Goal: Task Accomplishment & Management: Manage account settings

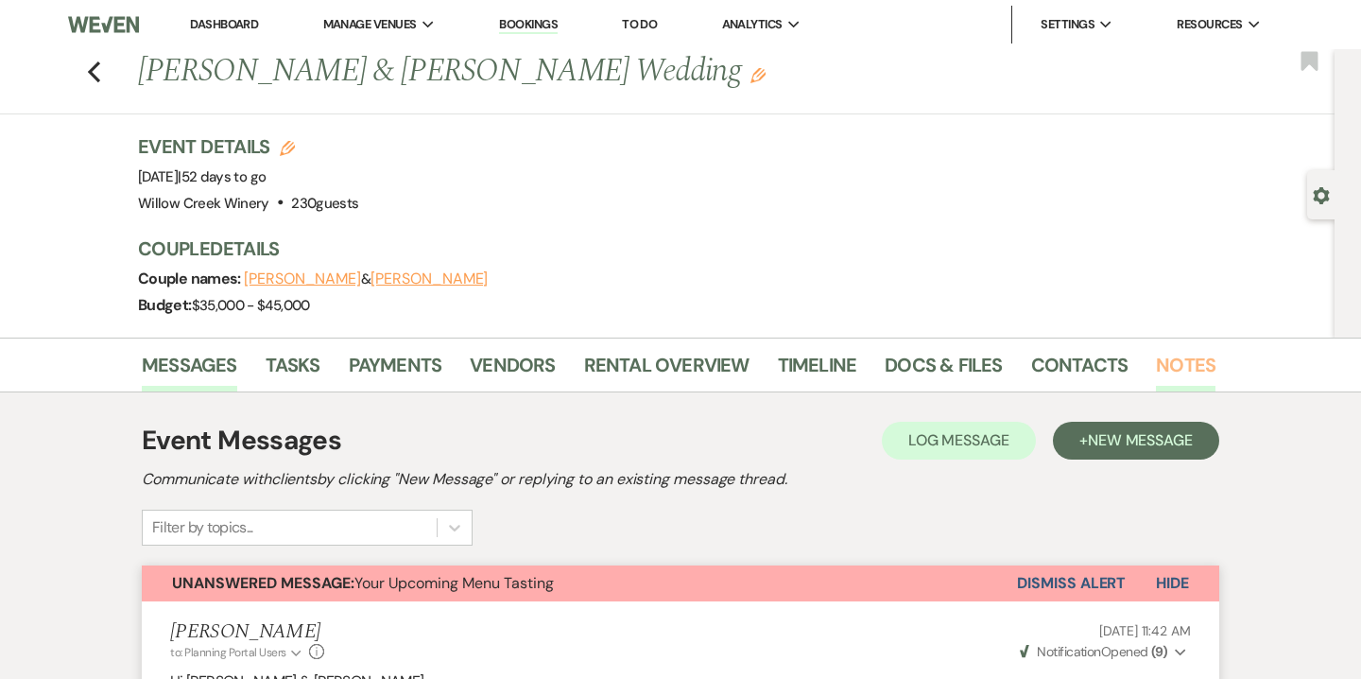
click at [1163, 358] on link "Notes" at bounding box center [1186, 371] width 60 height 42
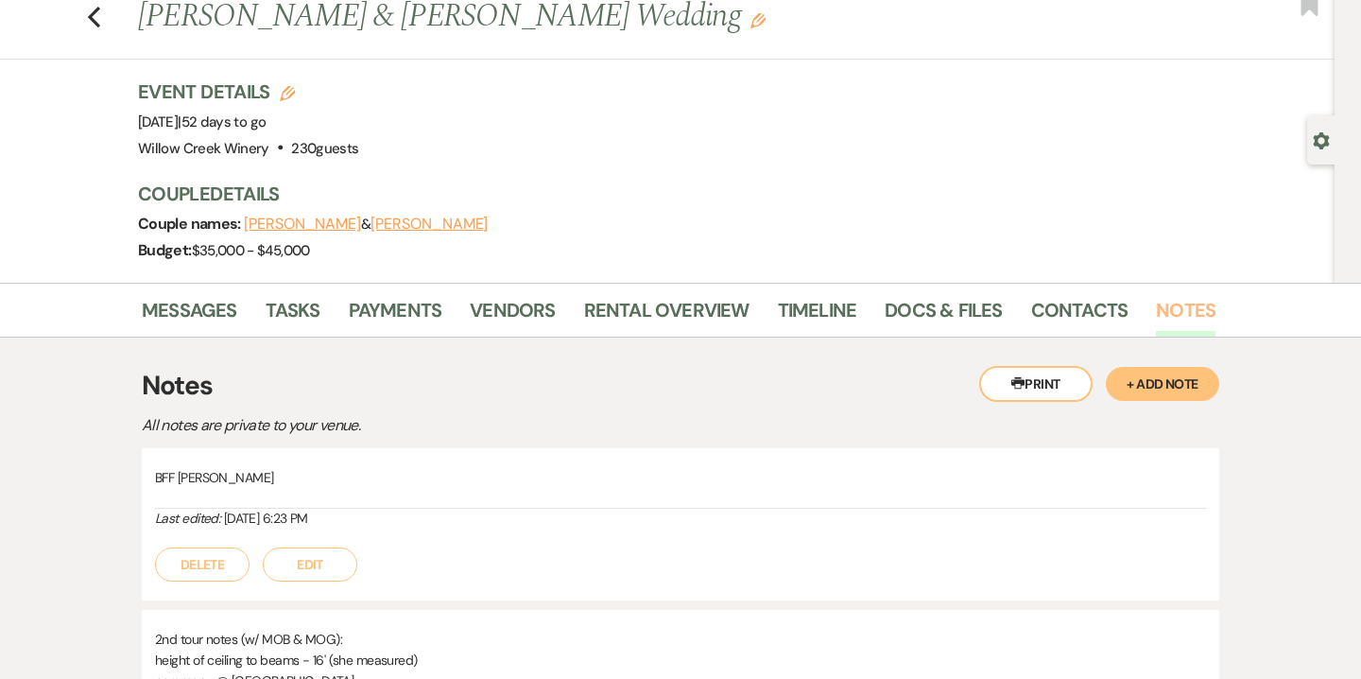
scroll to position [114, 0]
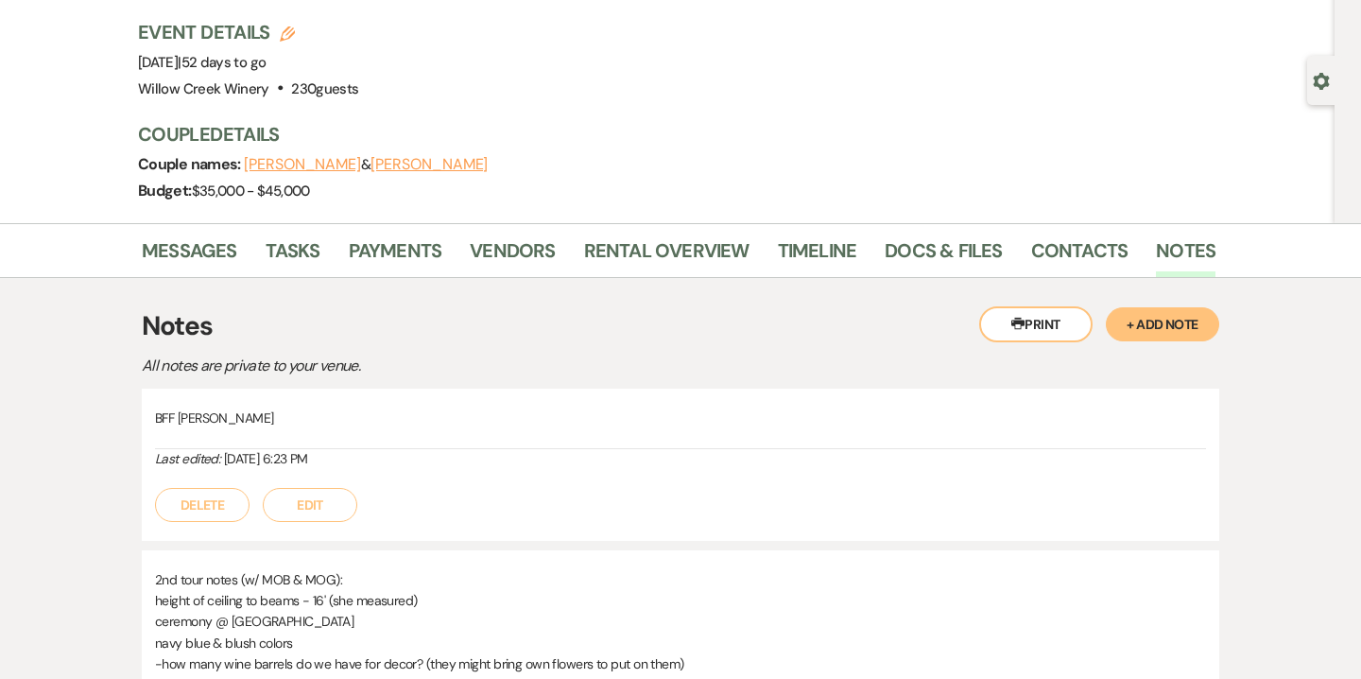
click at [1173, 321] on button "+ Add Note" at bounding box center [1162, 324] width 113 height 34
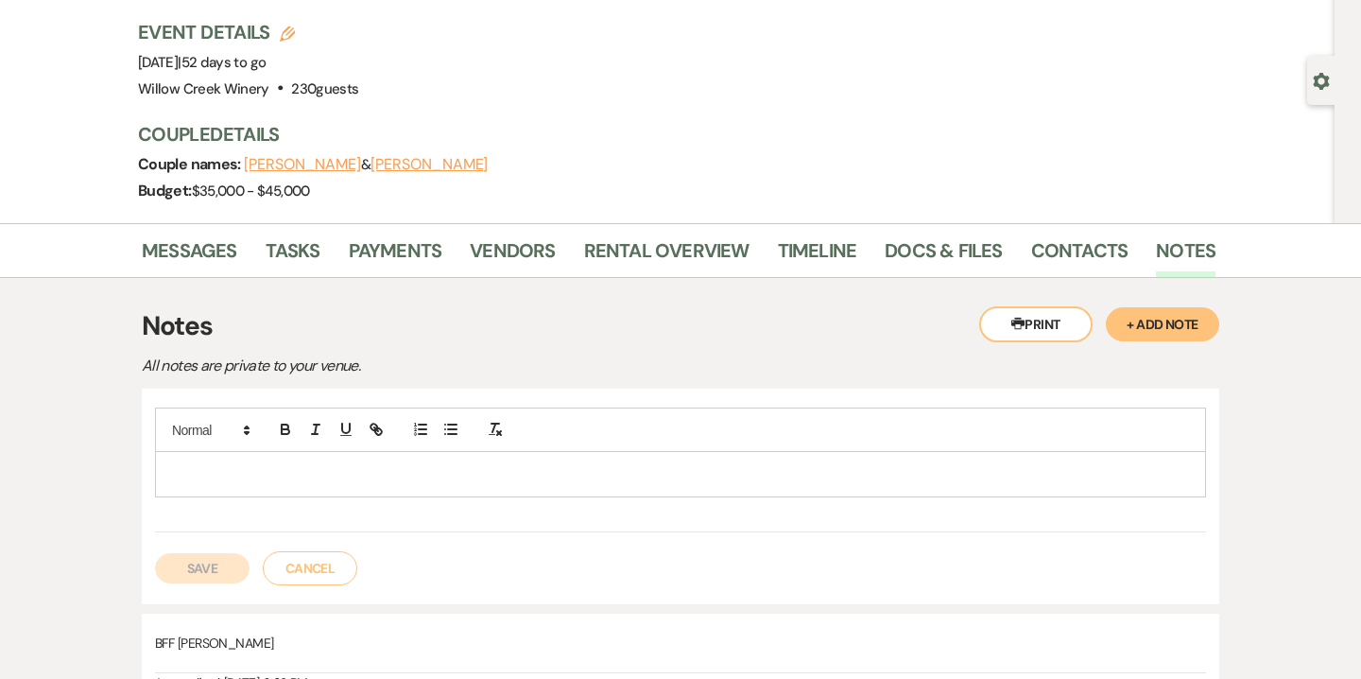
click at [625, 481] on p at bounding box center [680, 473] width 1021 height 21
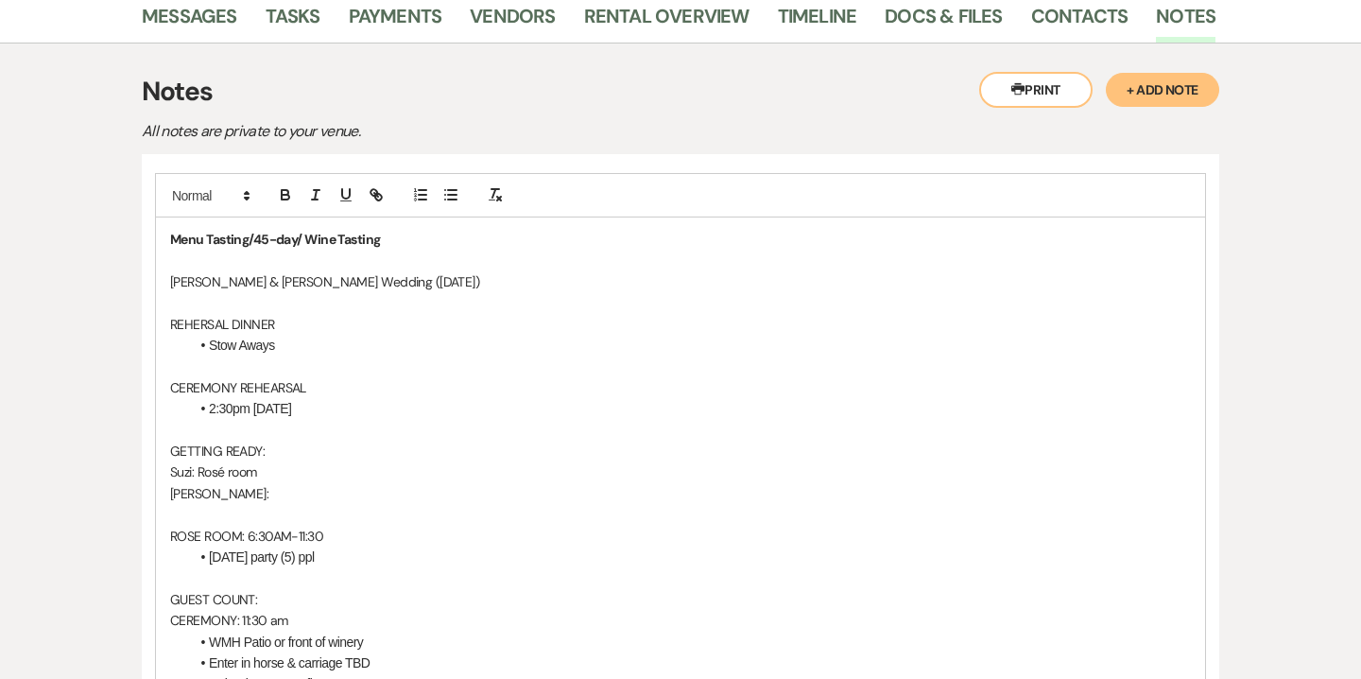
scroll to position [351, 0]
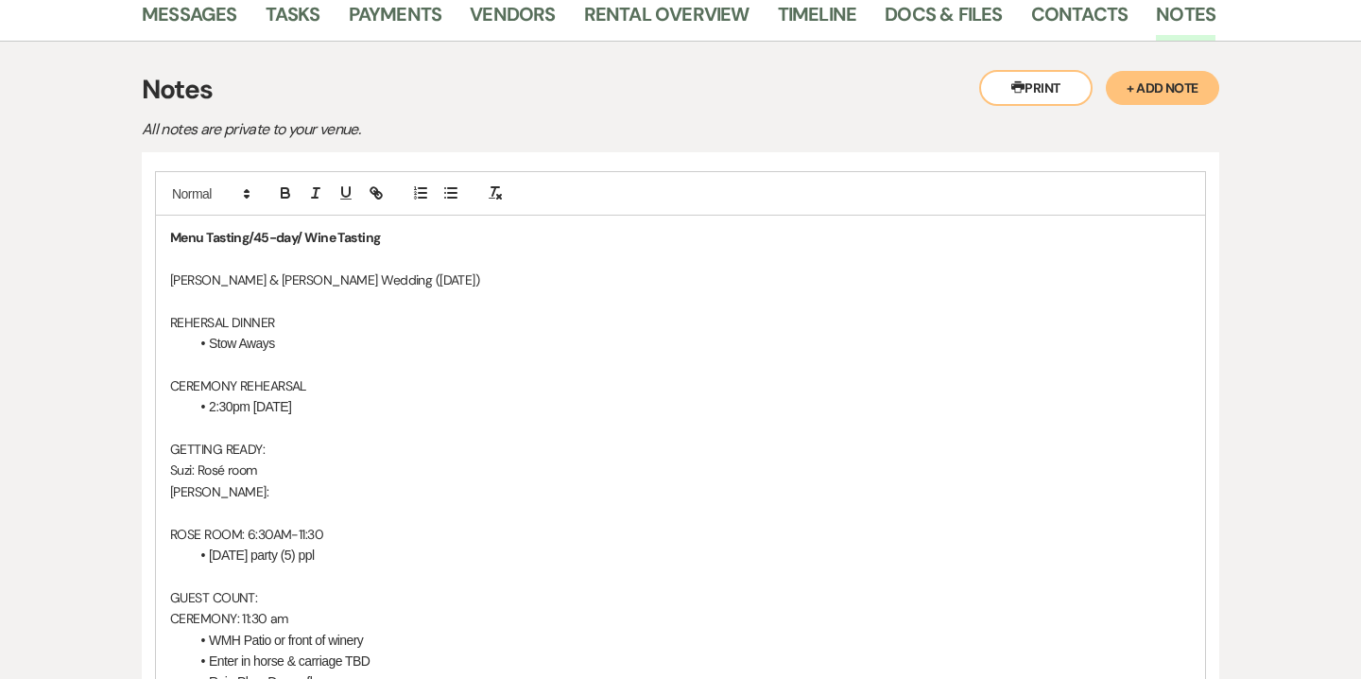
drag, startPoint x: 497, startPoint y: 280, endPoint x: 150, endPoint y: 270, distance: 347.1
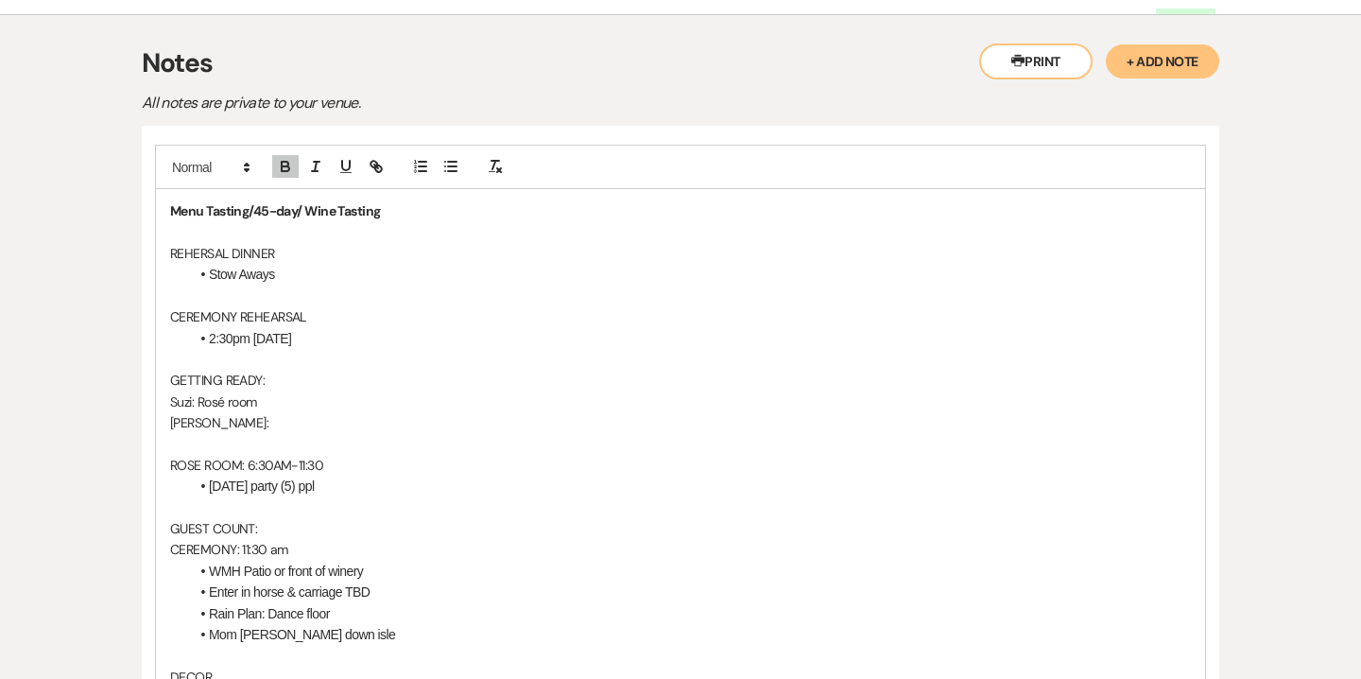
scroll to position [382, 0]
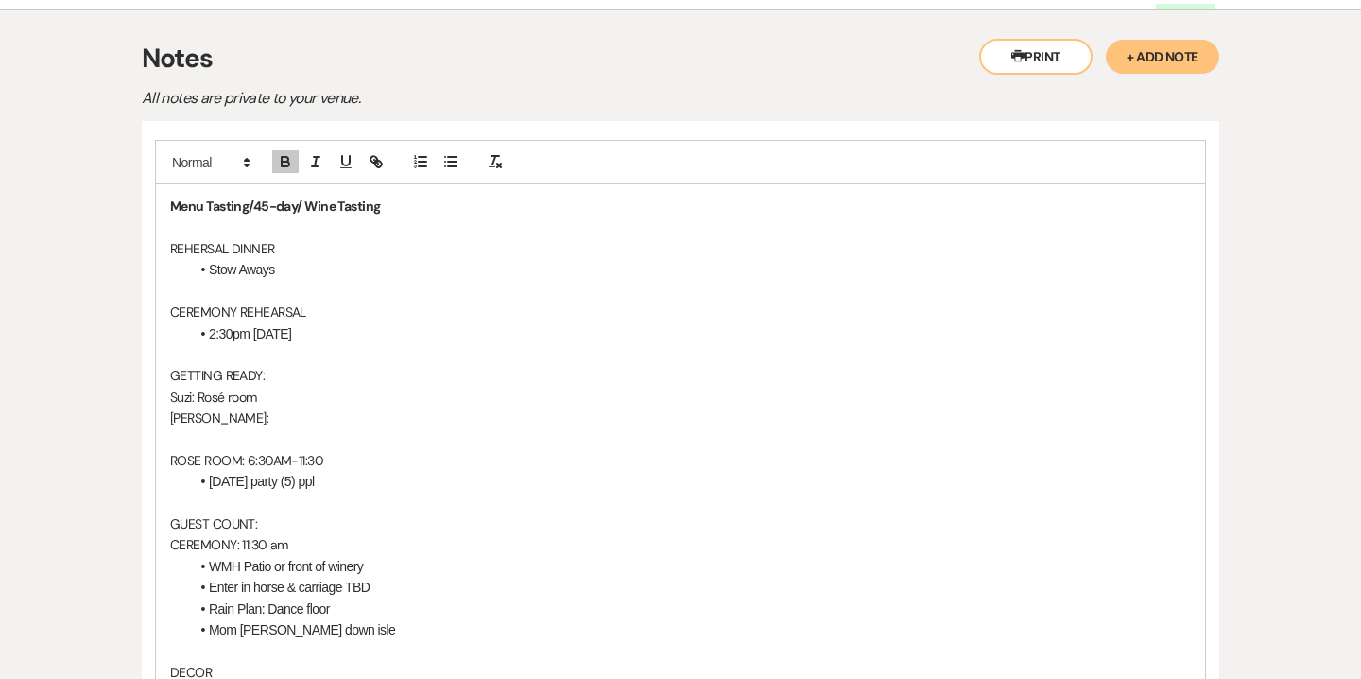
click at [329, 332] on li "2:30pm [DATE]" at bounding box center [690, 333] width 1002 height 21
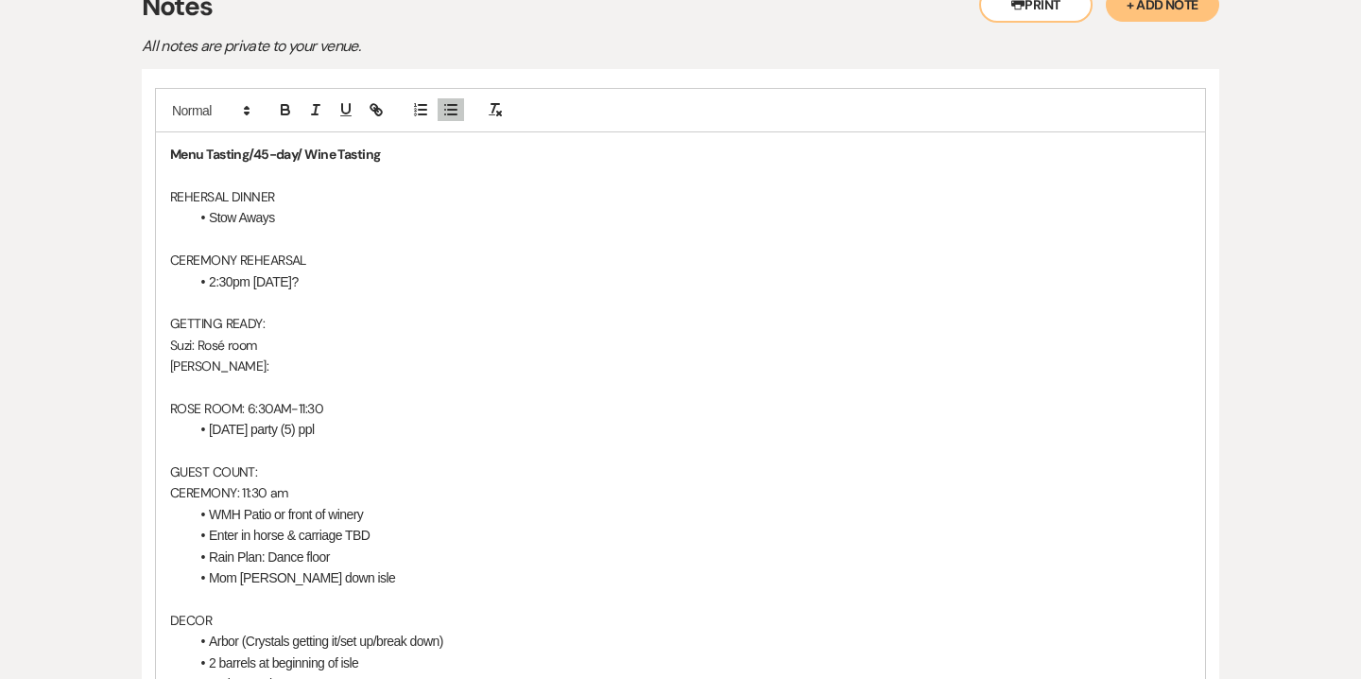
scroll to position [445, 0]
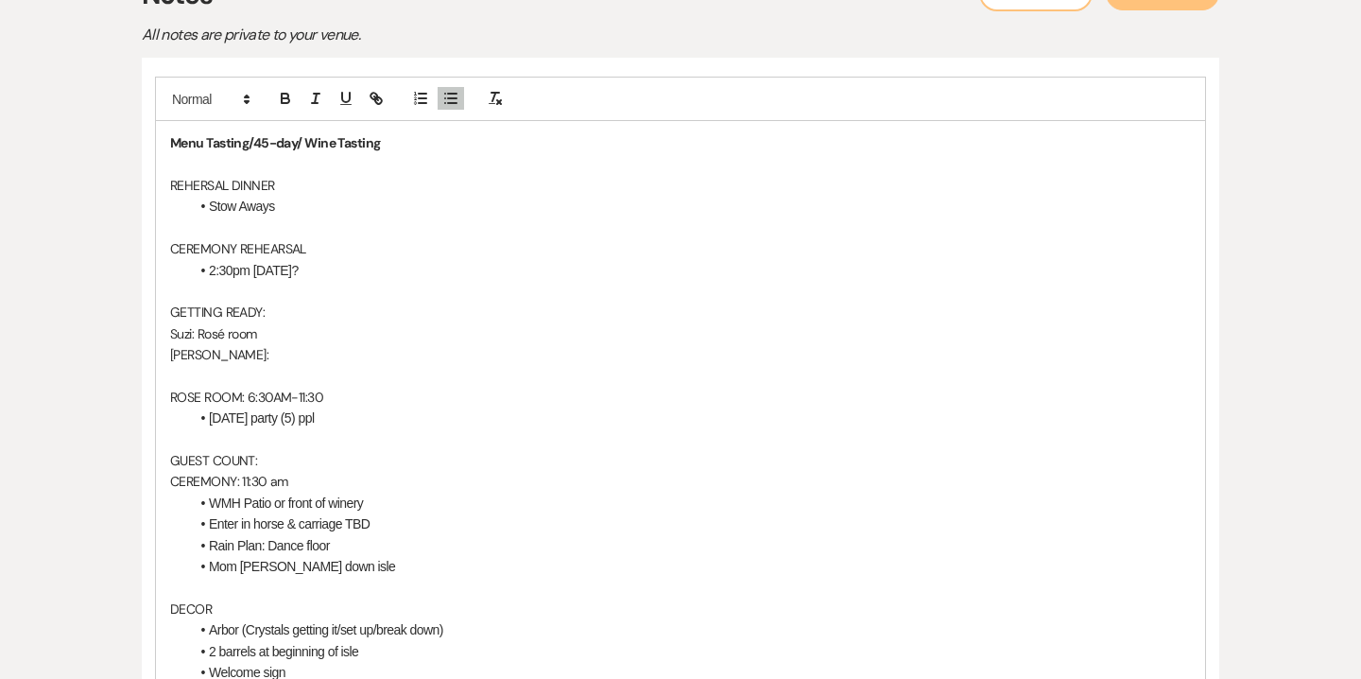
click at [205, 352] on p "[PERSON_NAME]:" at bounding box center [680, 354] width 1021 height 21
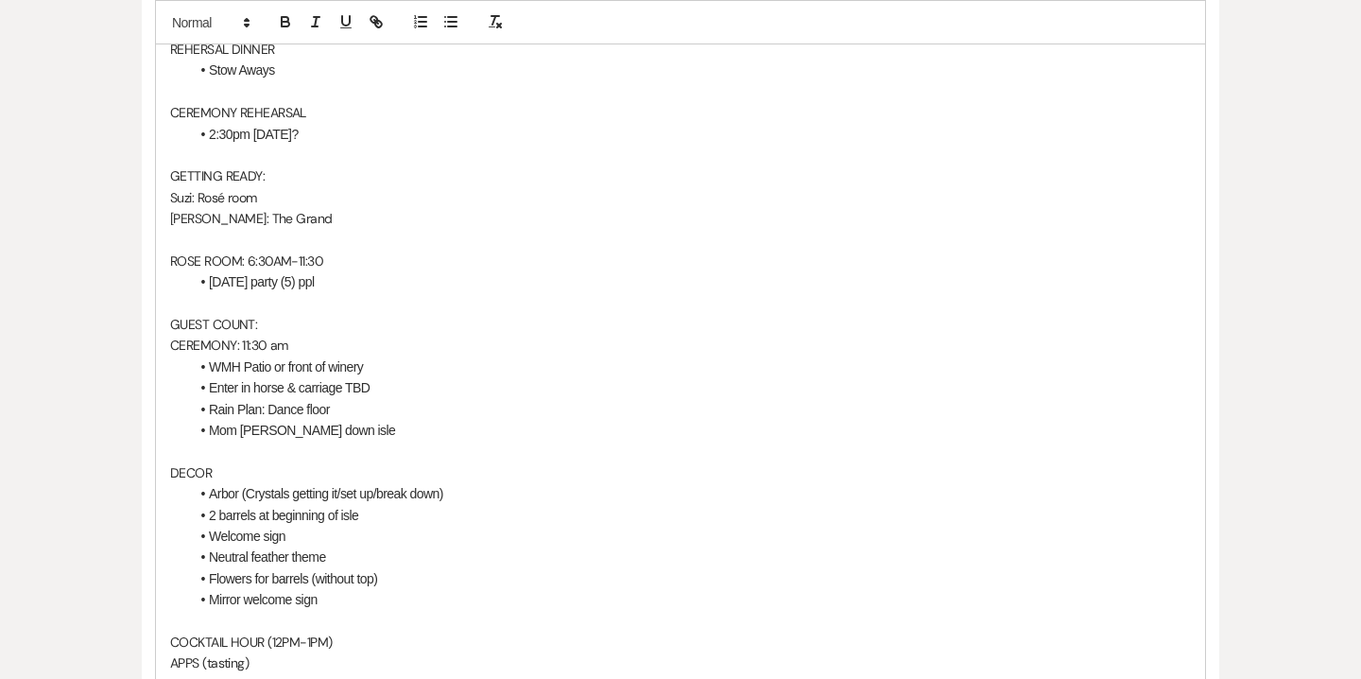
scroll to position [584, 0]
click at [263, 318] on p "GUEST COUNT:" at bounding box center [680, 321] width 1021 height 21
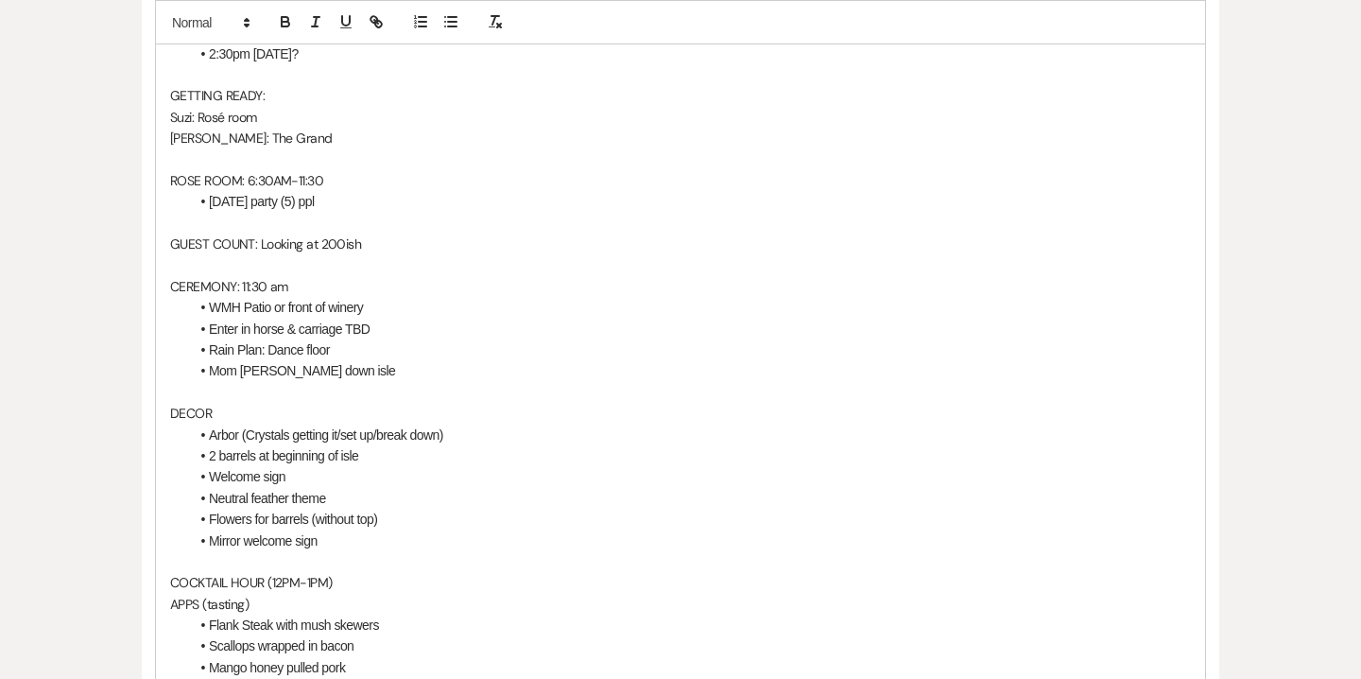
scroll to position [665, 0]
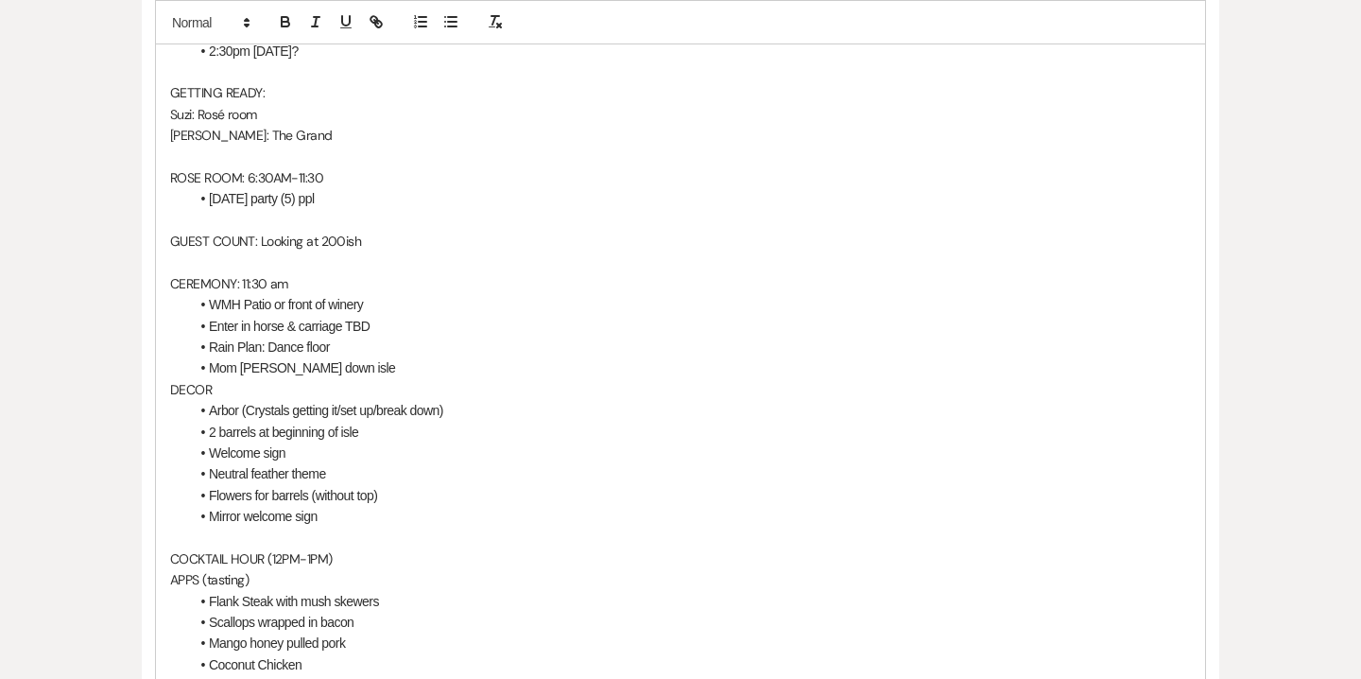
click at [274, 372] on li "Mom [PERSON_NAME] down isle" at bounding box center [690, 367] width 1002 height 21
click at [344, 367] on li "Mom walking Suzi down isle" at bounding box center [690, 367] width 1002 height 21
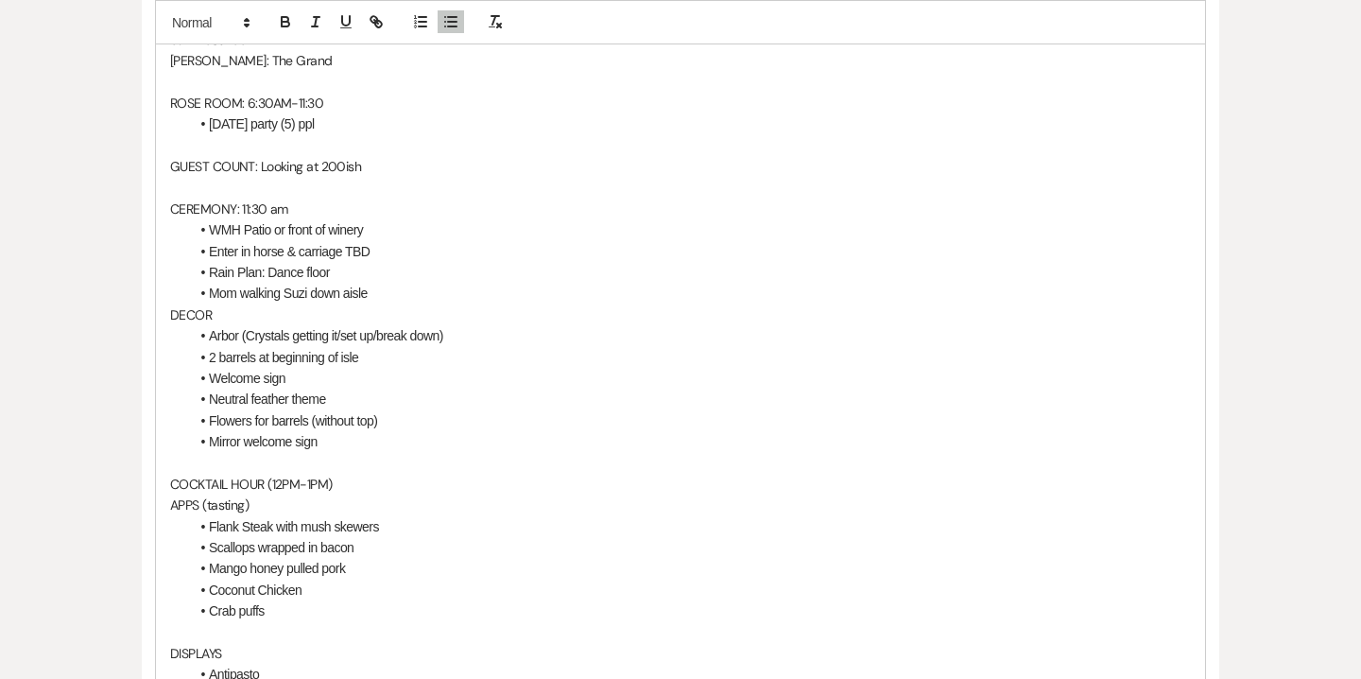
scroll to position [744, 0]
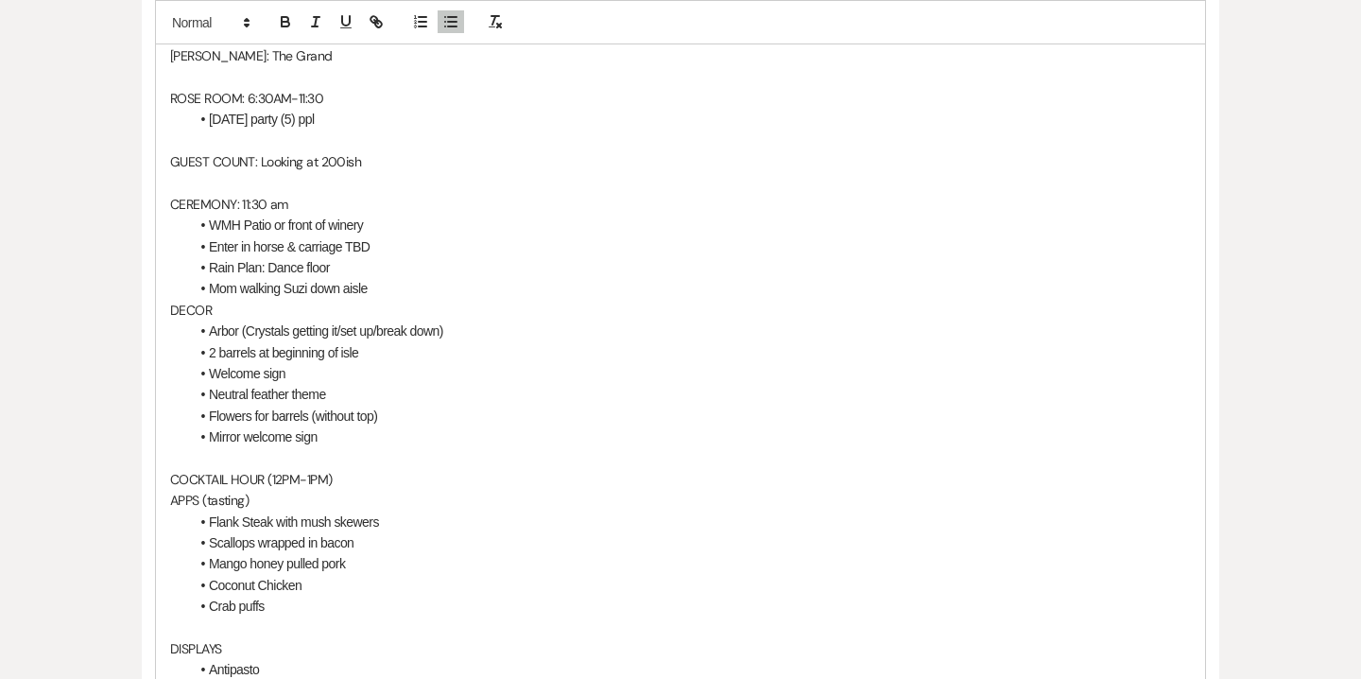
click at [332, 393] on li "Neutral feather theme" at bounding box center [690, 394] width 1002 height 21
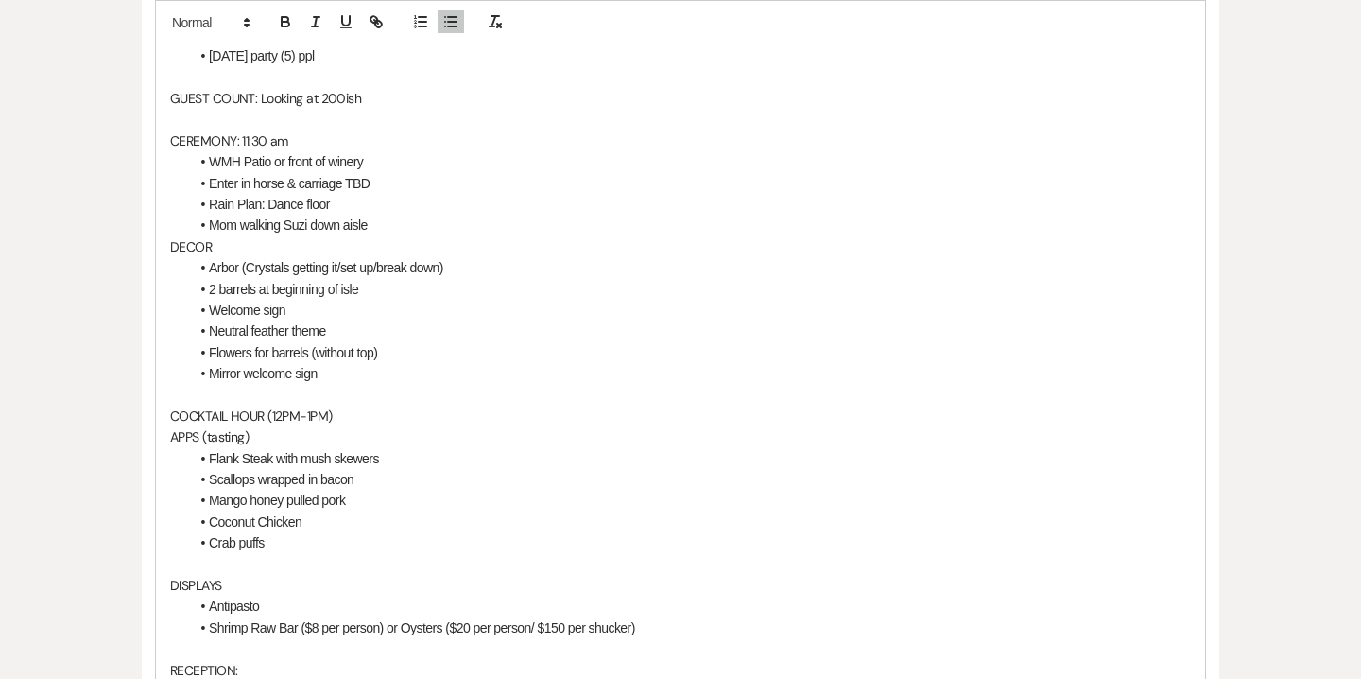
scroll to position [809, 0]
click at [248, 335] on li "Neutral feather theme" at bounding box center [690, 329] width 1002 height 21
drag, startPoint x: 377, startPoint y: 352, endPoint x: 319, endPoint y: 352, distance: 58.6
click at [319, 352] on li "Flowers for barrels (without top)" at bounding box center [690, 350] width 1002 height 21
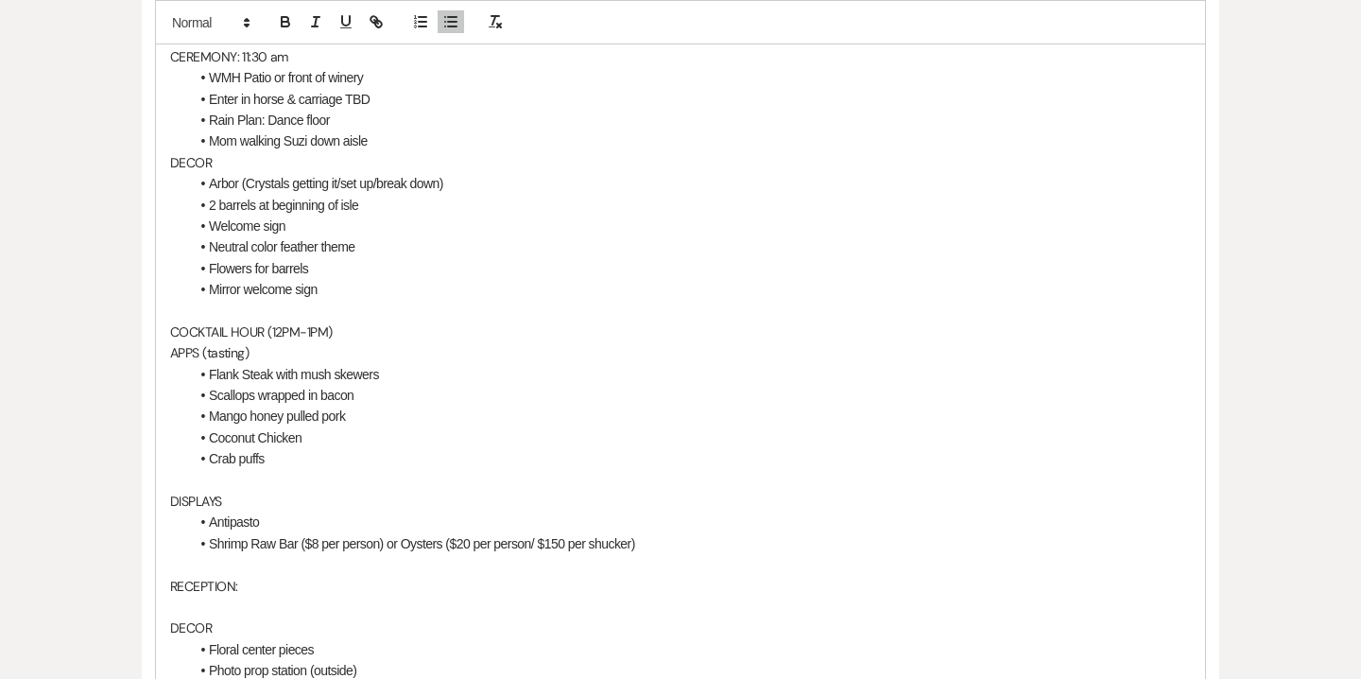
scroll to position [893, 0]
drag, startPoint x: 277, startPoint y: 450, endPoint x: 190, endPoint y: 450, distance: 87.0
click at [190, 450] on li "Crab puffs" at bounding box center [690, 457] width 1002 height 21
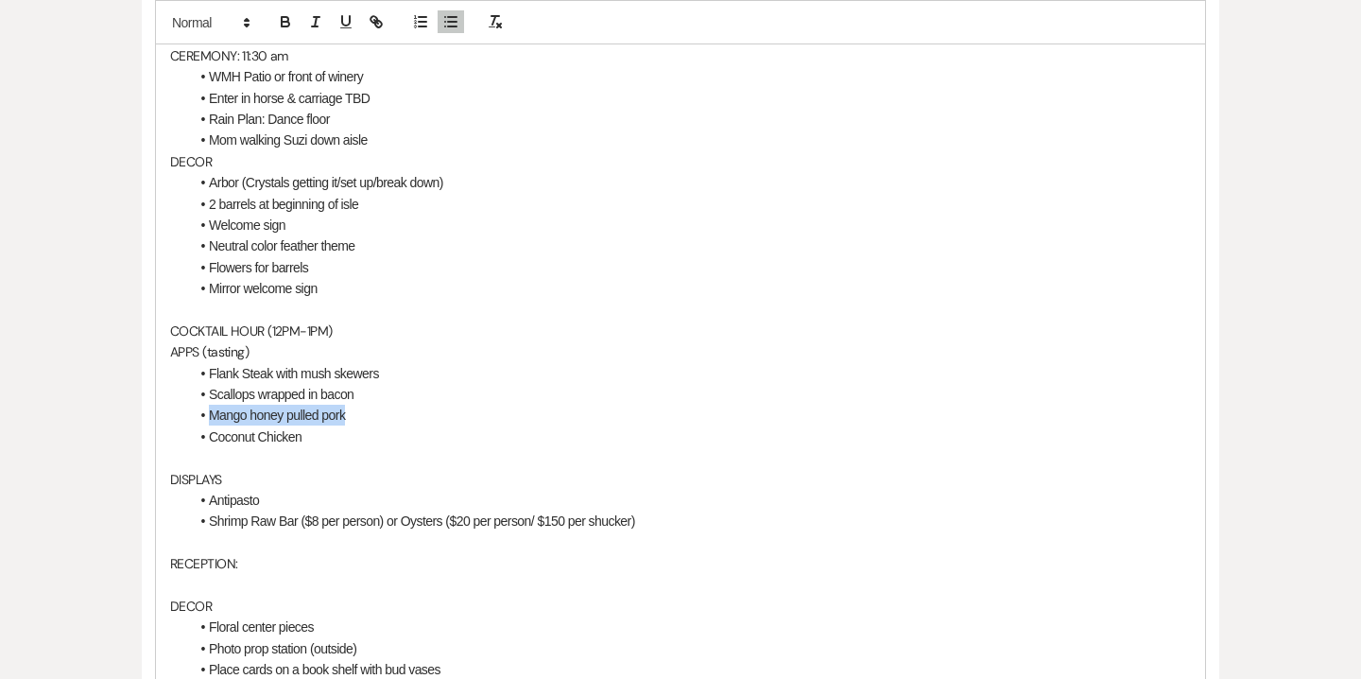
drag, startPoint x: 364, startPoint y: 416, endPoint x: 161, endPoint y: 420, distance: 203.3
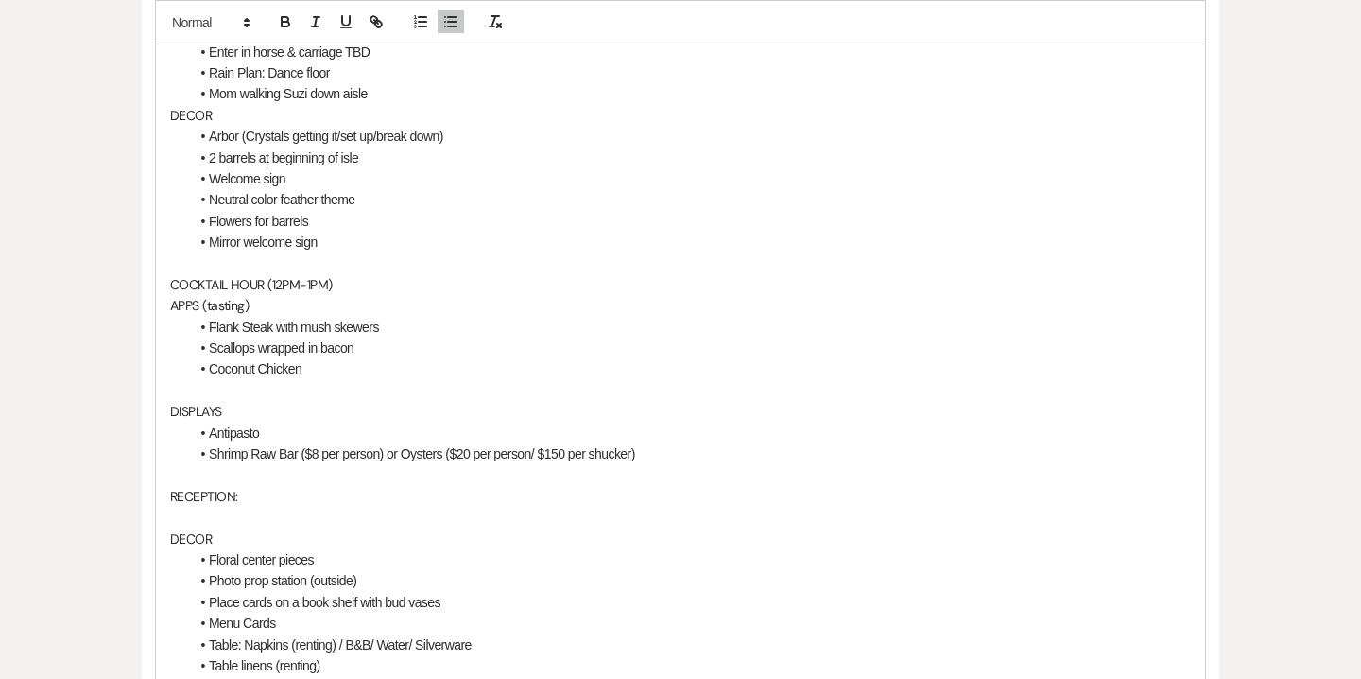
scroll to position [987, 0]
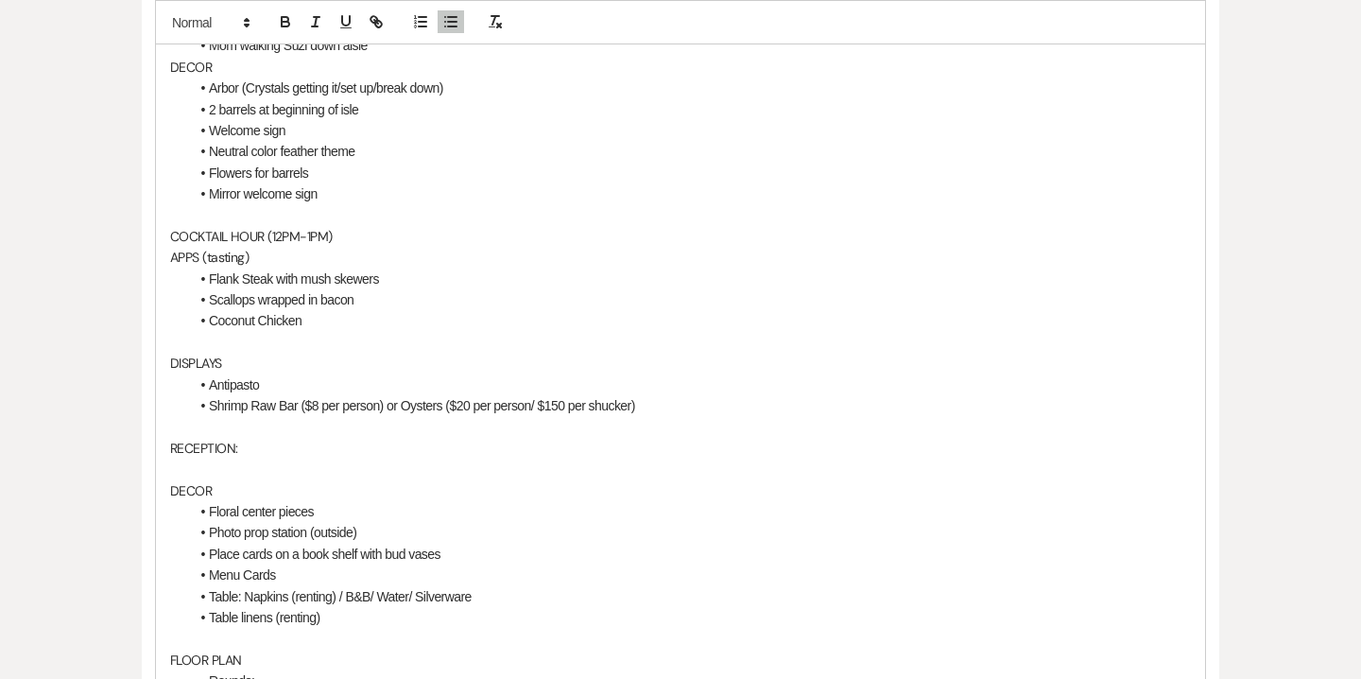
drag, startPoint x: 206, startPoint y: 407, endPoint x: 732, endPoint y: 411, distance: 525.7
click at [732, 411] on li "Shrimp Raw Bar ($8 per person) or Oysters ($20 per person/ $150 per shucker)" at bounding box center [690, 405] width 1002 height 21
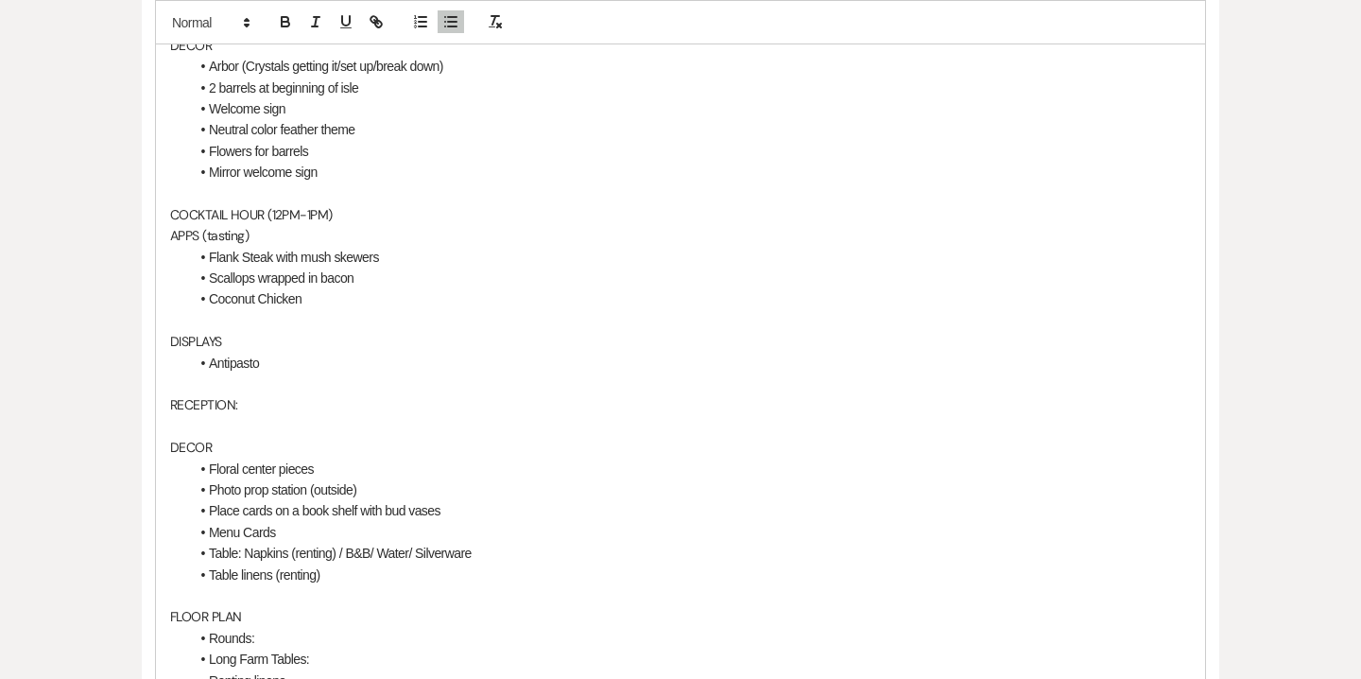
scroll to position [1012, 0]
click at [168, 430] on div "Menu Tasting/45-day/ Wine Tasting REHERSAL DINNER Stow Aways CEREMONY REHEARSAL…" at bounding box center [680, 614] width 1049 height 2119
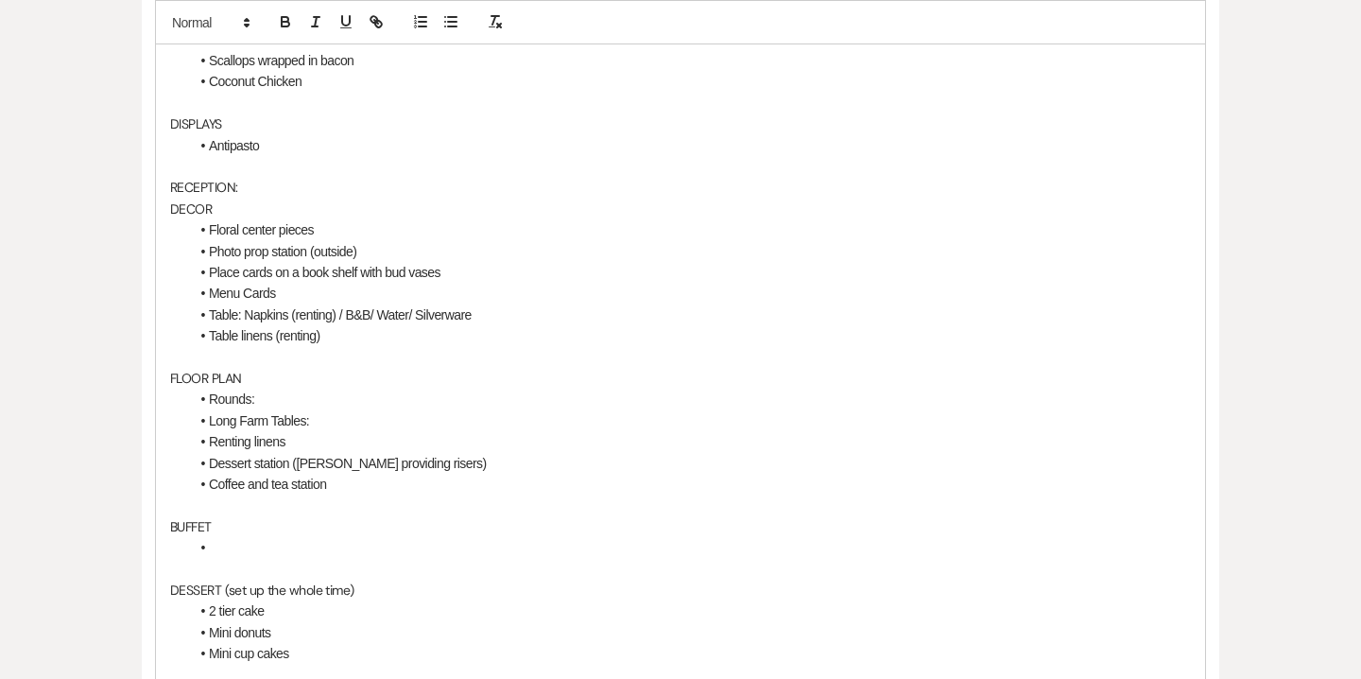
scroll to position [1227, 0]
click at [235, 313] on li "Table: Napkins (renting) / B&B/ Water/ Silverware" at bounding box center [690, 313] width 1002 height 21
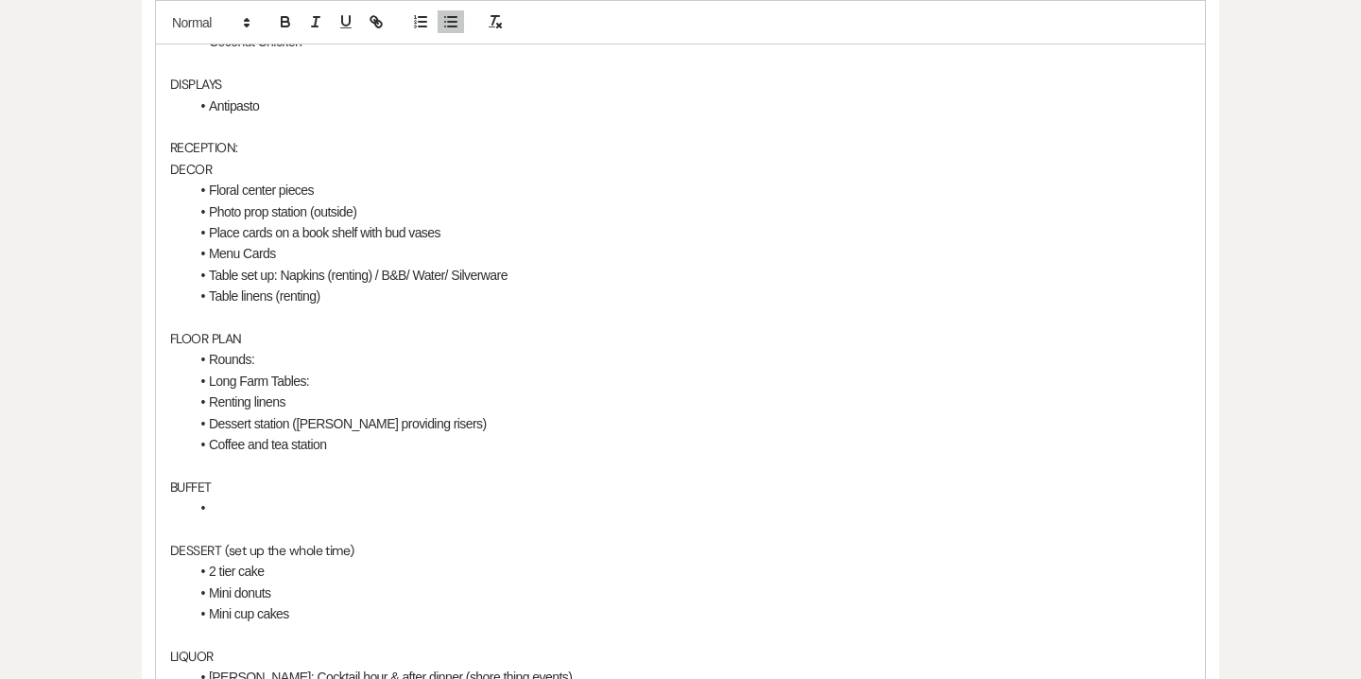
scroll to position [1267, 0]
drag, startPoint x: 287, startPoint y: 401, endPoint x: 203, endPoint y: 401, distance: 84.1
click at [203, 401] on li "Renting linens" at bounding box center [690, 400] width 1002 height 21
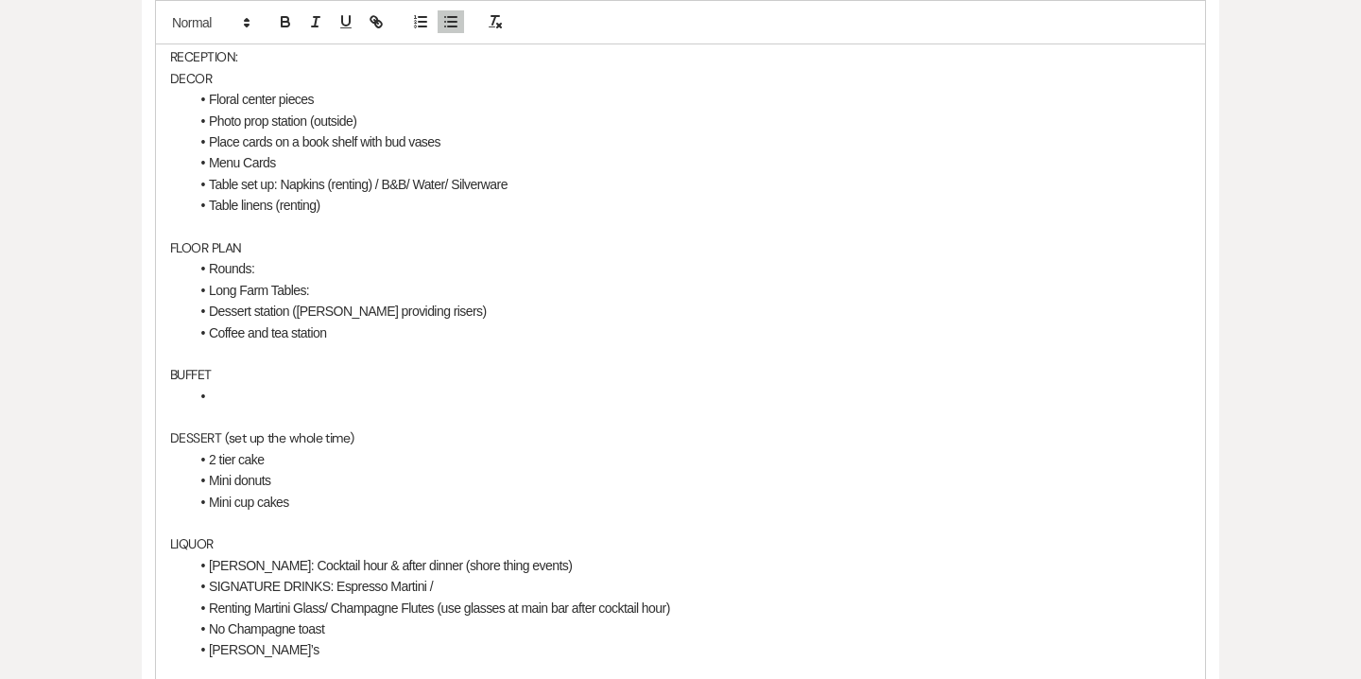
scroll to position [1365, 0]
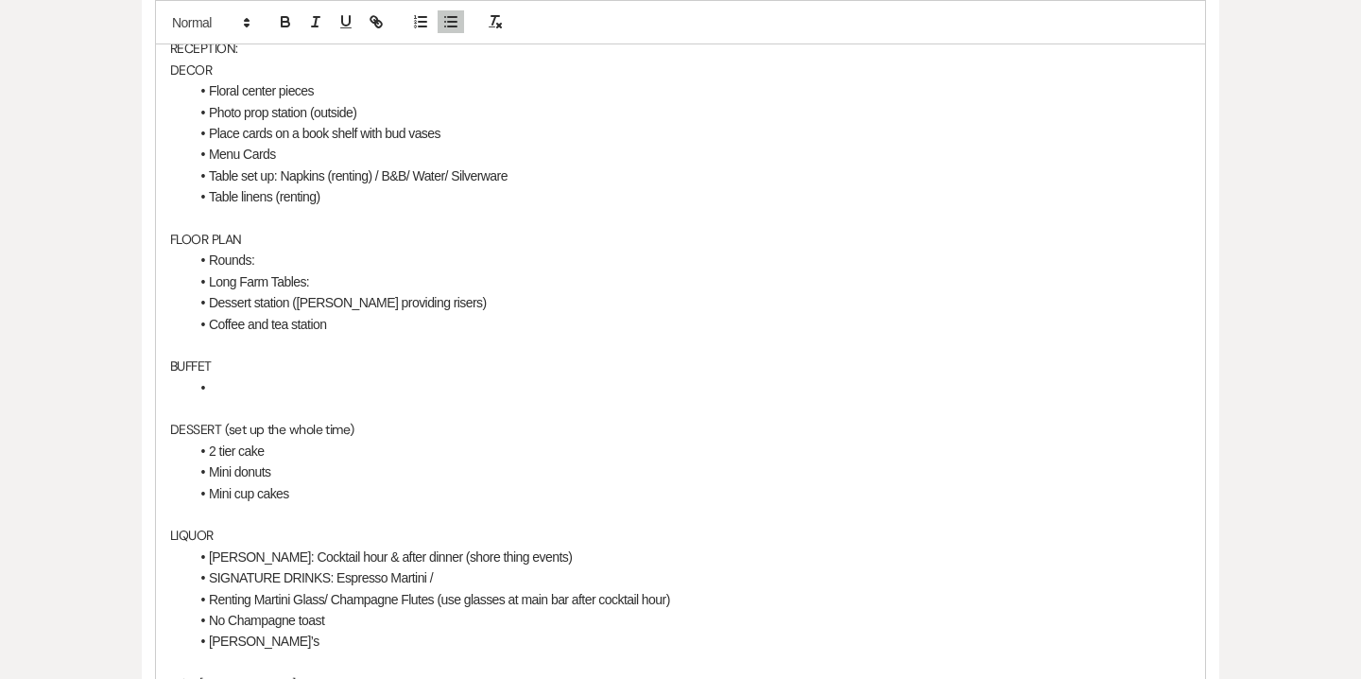
click at [217, 390] on li at bounding box center [690, 387] width 1002 height 21
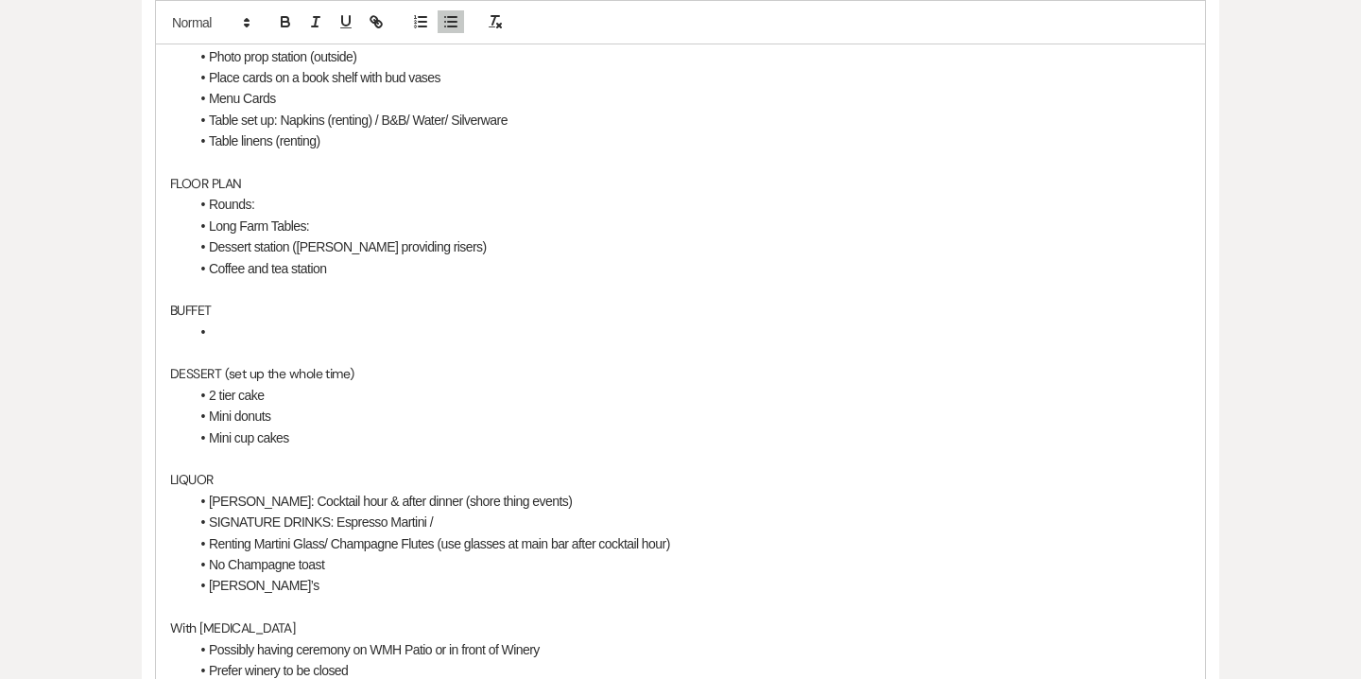
scroll to position [1431, 0]
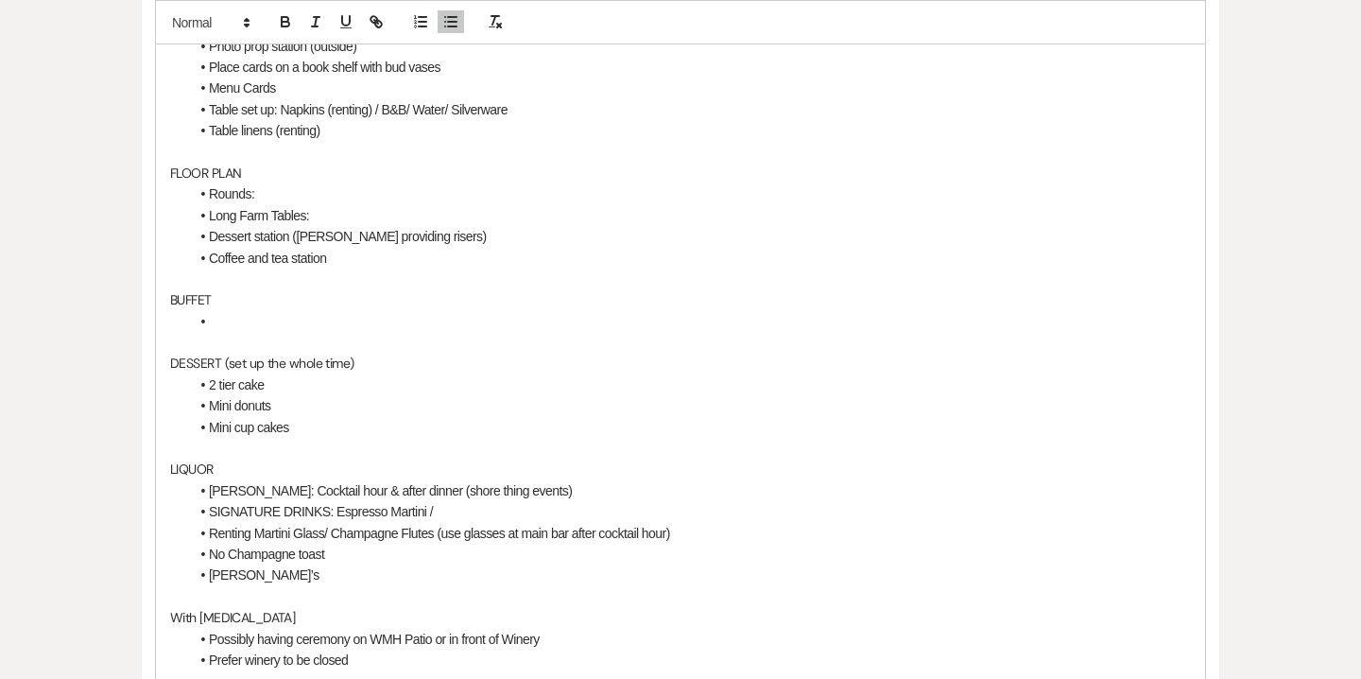
click at [301, 424] on li "Mini cup cakes" at bounding box center [690, 427] width 1002 height 21
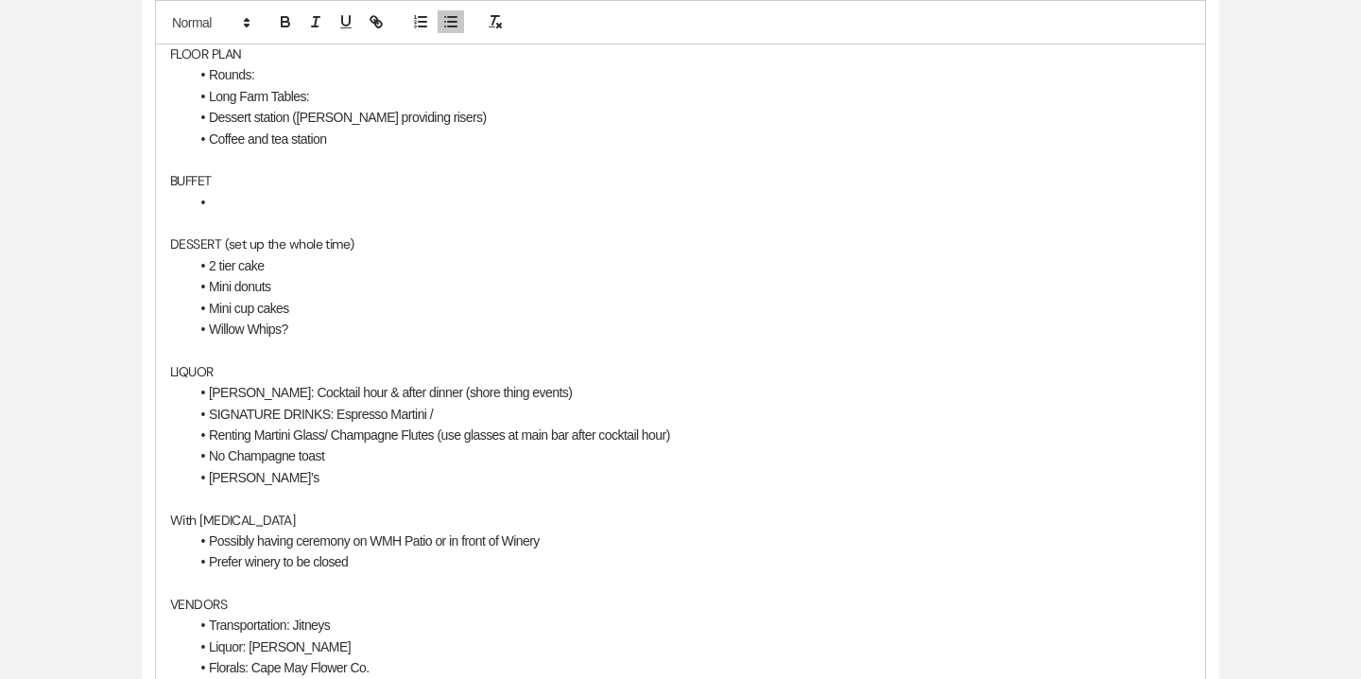
scroll to position [1552, 0]
click at [430, 414] on li "SIGNATURE DRINKS: Espresso Martini /" at bounding box center [690, 412] width 1002 height 21
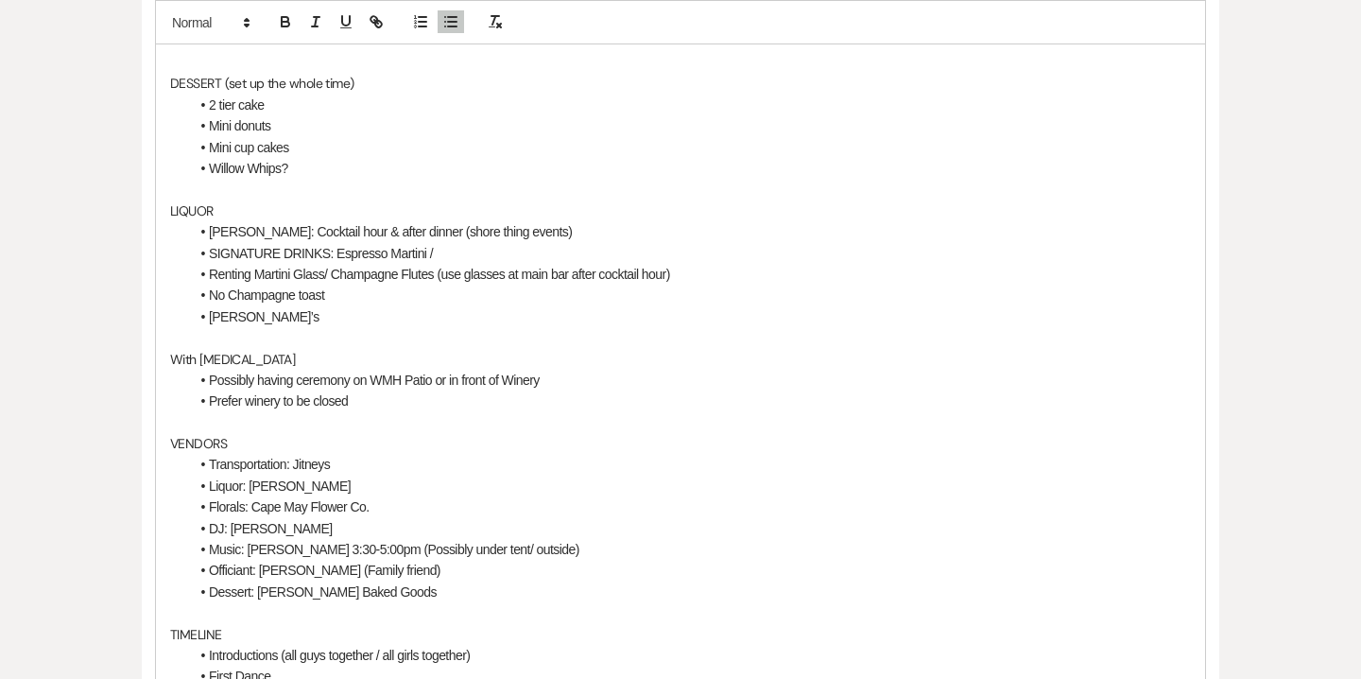
scroll to position [1713, 0]
drag, startPoint x: 285, startPoint y: 314, endPoint x: 194, endPoint y: 311, distance: 90.8
click at [194, 311] on li "[PERSON_NAME]’s" at bounding box center [690, 314] width 1002 height 21
copy li "[PERSON_NAME]’s"
click at [209, 227] on li "[PERSON_NAME]: Cocktail hour & after dinner (shore thing events)" at bounding box center [690, 229] width 1002 height 21
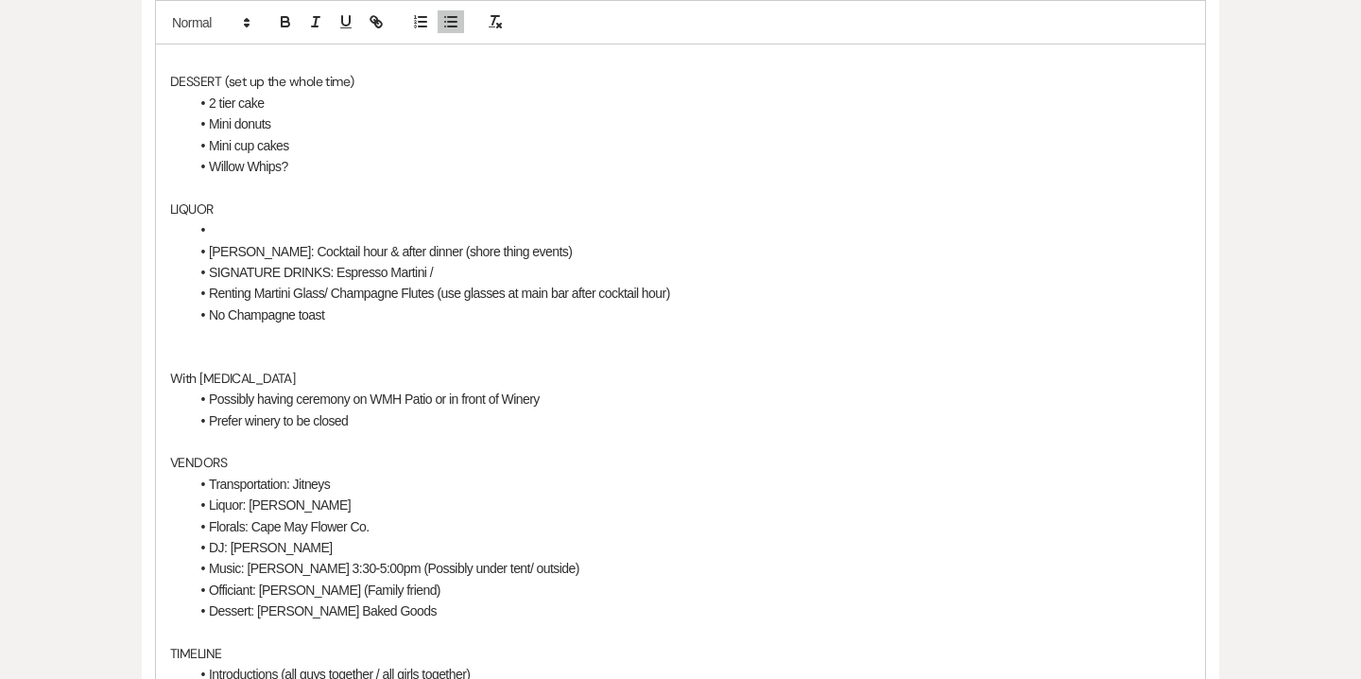
click at [217, 222] on li at bounding box center [690, 229] width 1002 height 21
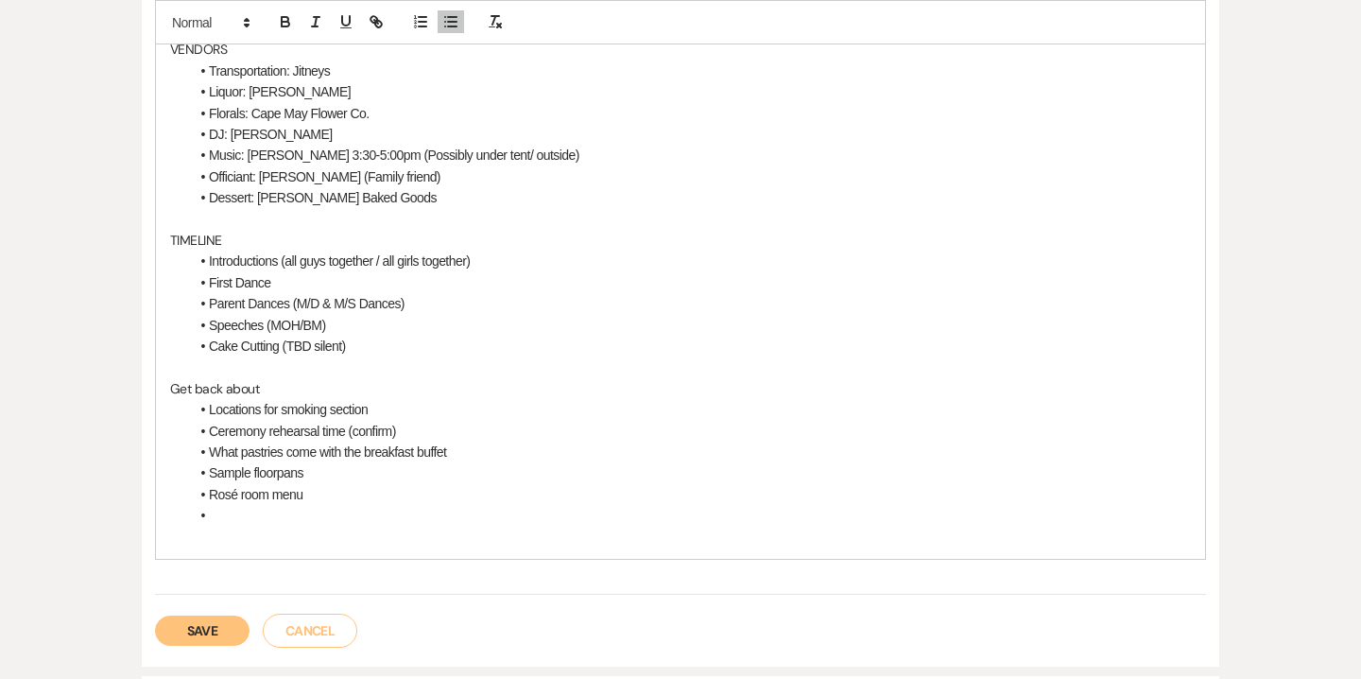
scroll to position [2128, 0]
click at [209, 407] on li "Locations for smoking section" at bounding box center [690, 407] width 1002 height 21
click at [209, 427] on li "Ceremony rehearsal time (confirm)" at bounding box center [690, 429] width 1002 height 21
click at [208, 451] on li "What pastries come with the breakfast buffet" at bounding box center [690, 450] width 1002 height 21
click at [213, 476] on li "Sample floorpans" at bounding box center [690, 470] width 1002 height 21
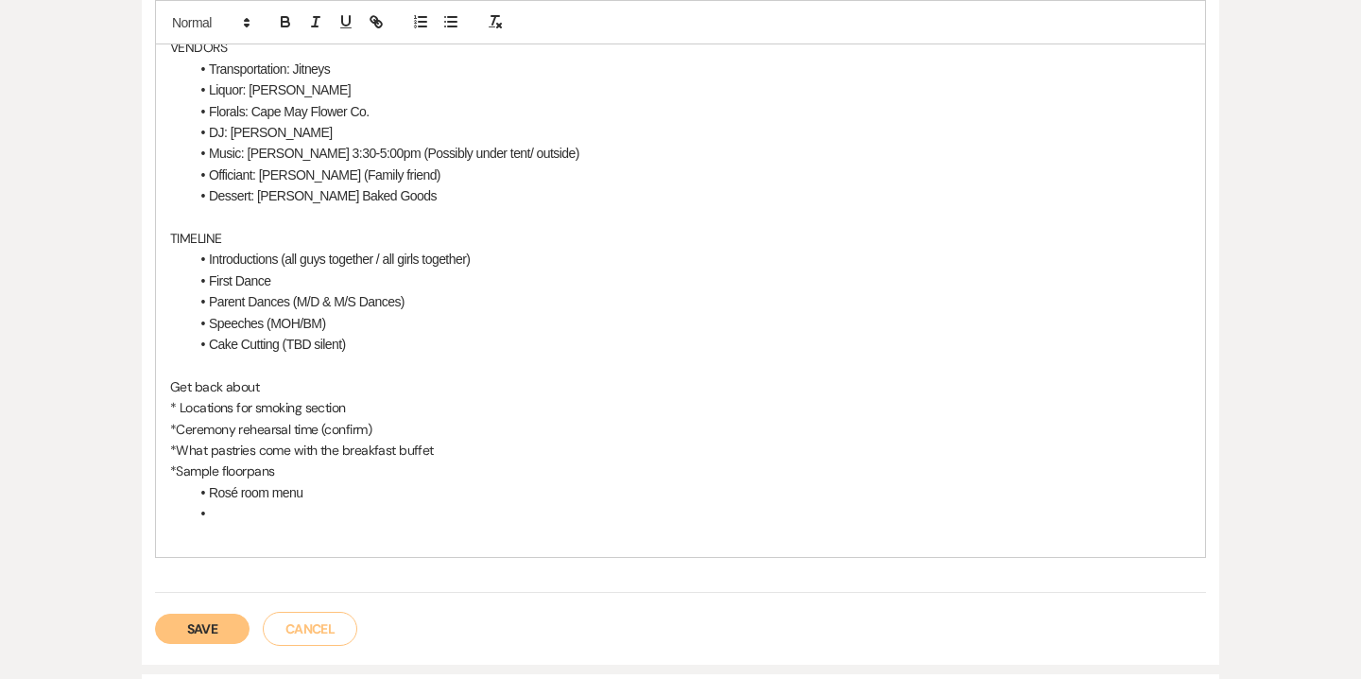
click at [211, 496] on li "Rosé room menu" at bounding box center [690, 492] width 1002 height 21
click at [210, 513] on li at bounding box center [690, 513] width 1002 height 21
click at [172, 391] on p "Get back about" at bounding box center [680, 386] width 1021 height 21
click at [269, 383] on p "*Get back about" at bounding box center [680, 386] width 1021 height 21
click at [215, 623] on button "Save" at bounding box center [202, 629] width 95 height 30
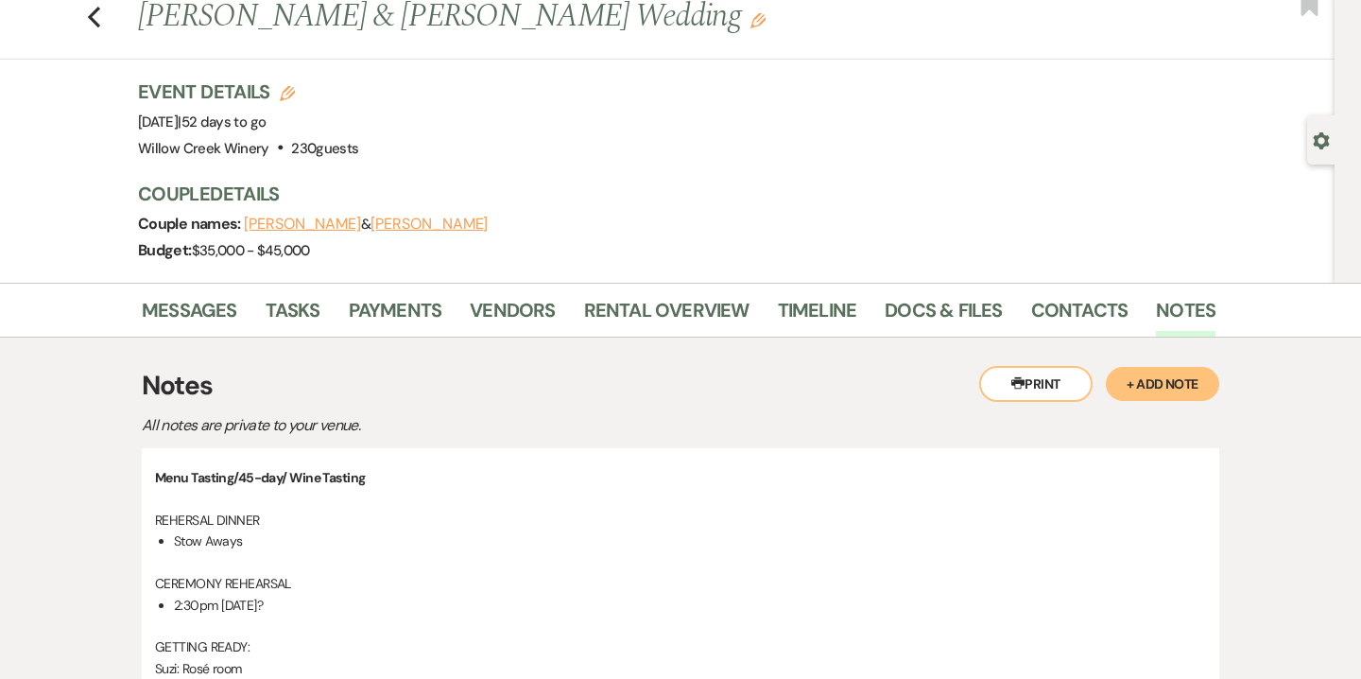
scroll to position [61, 0]
